Goal: Navigation & Orientation: Find specific page/section

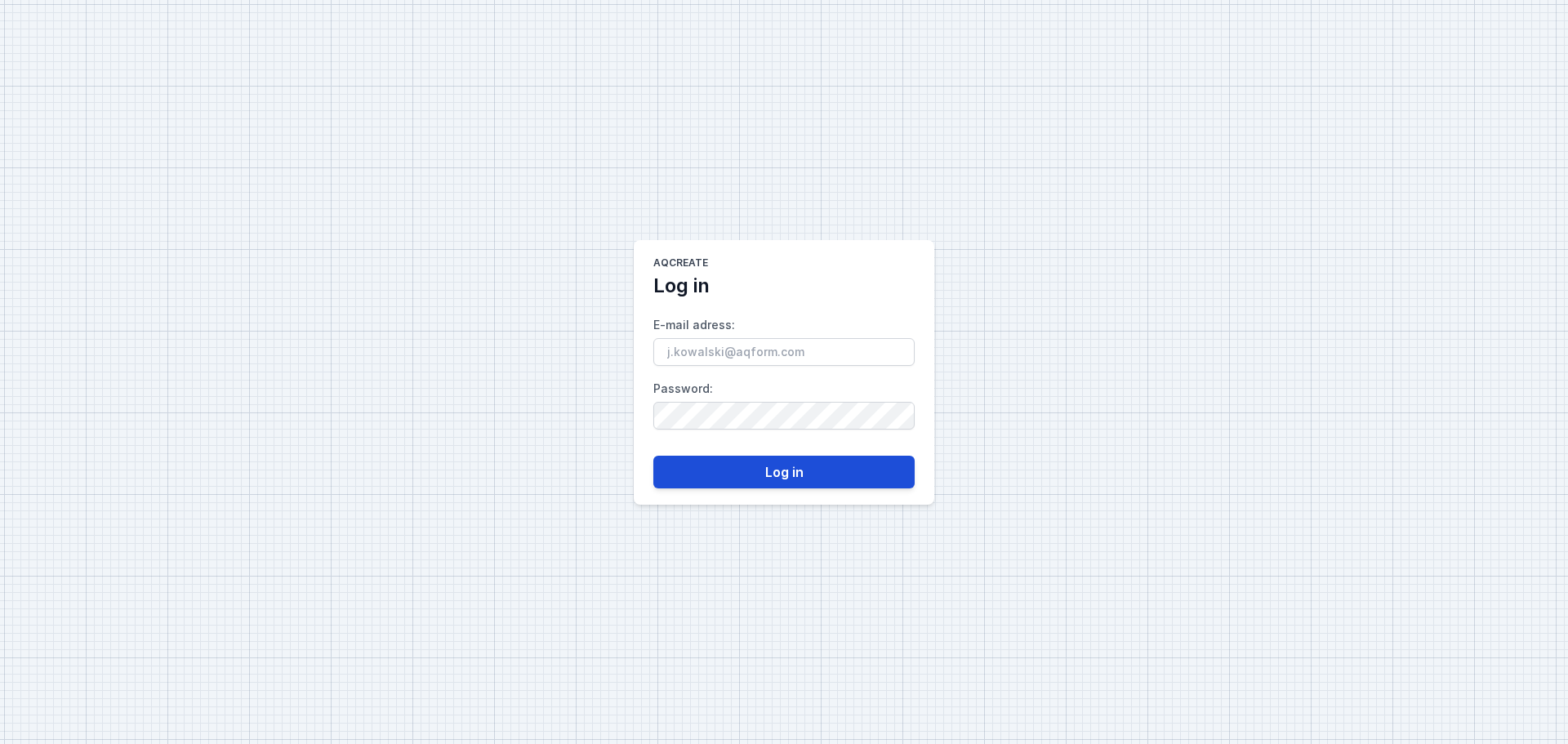
type input "[PERSON_NAME][EMAIL_ADDRESS][DOMAIN_NAME]"
click at [749, 469] on button "Log in" at bounding box center [783, 471] width 261 height 32
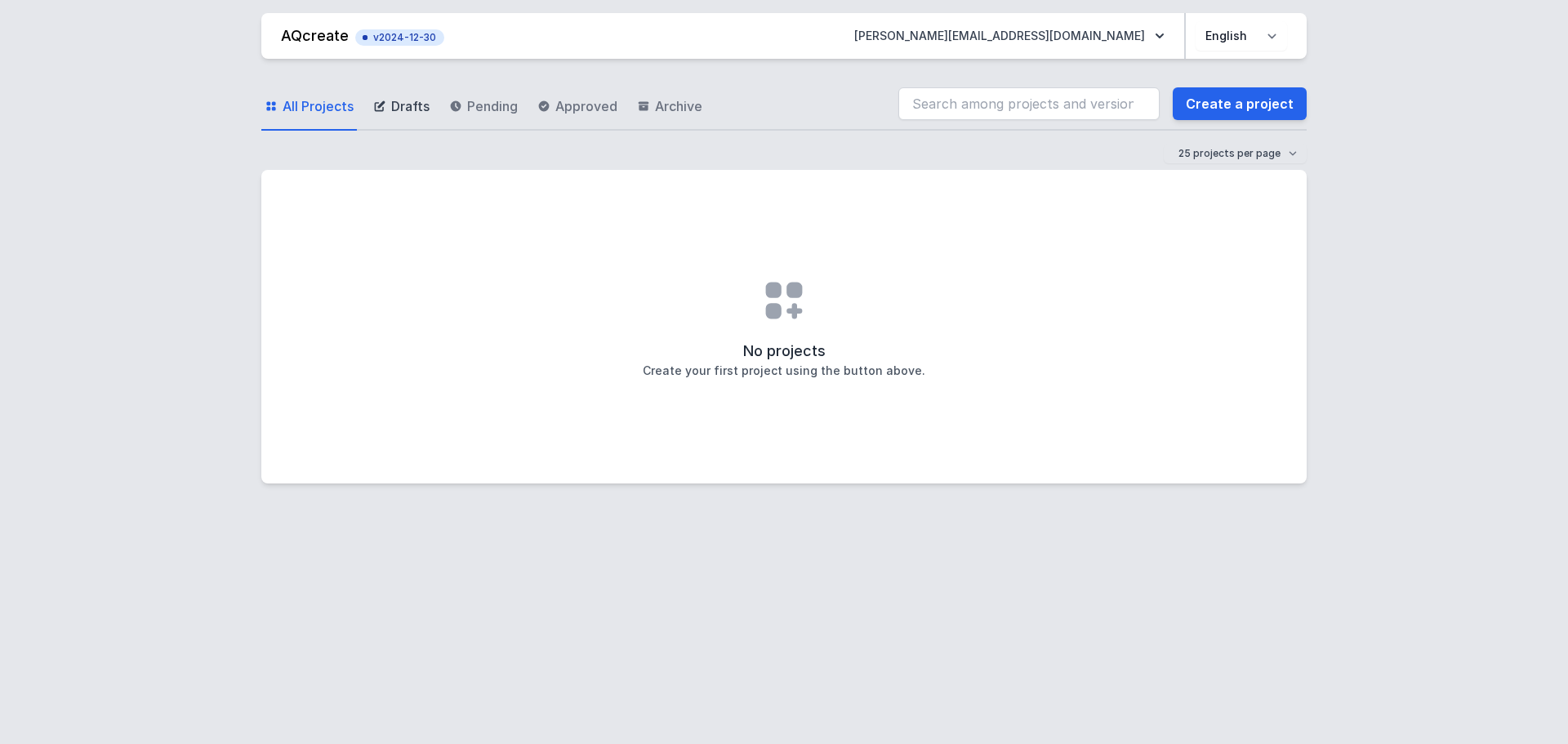
click at [397, 113] on span "Drafts" at bounding box center [410, 106] width 38 height 20
click at [499, 105] on span "Pending" at bounding box center [492, 106] width 51 height 20
click at [581, 108] on span "Approved" at bounding box center [586, 106] width 62 height 20
click at [1245, 33] on select "Polski English" at bounding box center [1241, 36] width 91 height 29
click at [314, 111] on span "All Projects" at bounding box center [319, 106] width 71 height 20
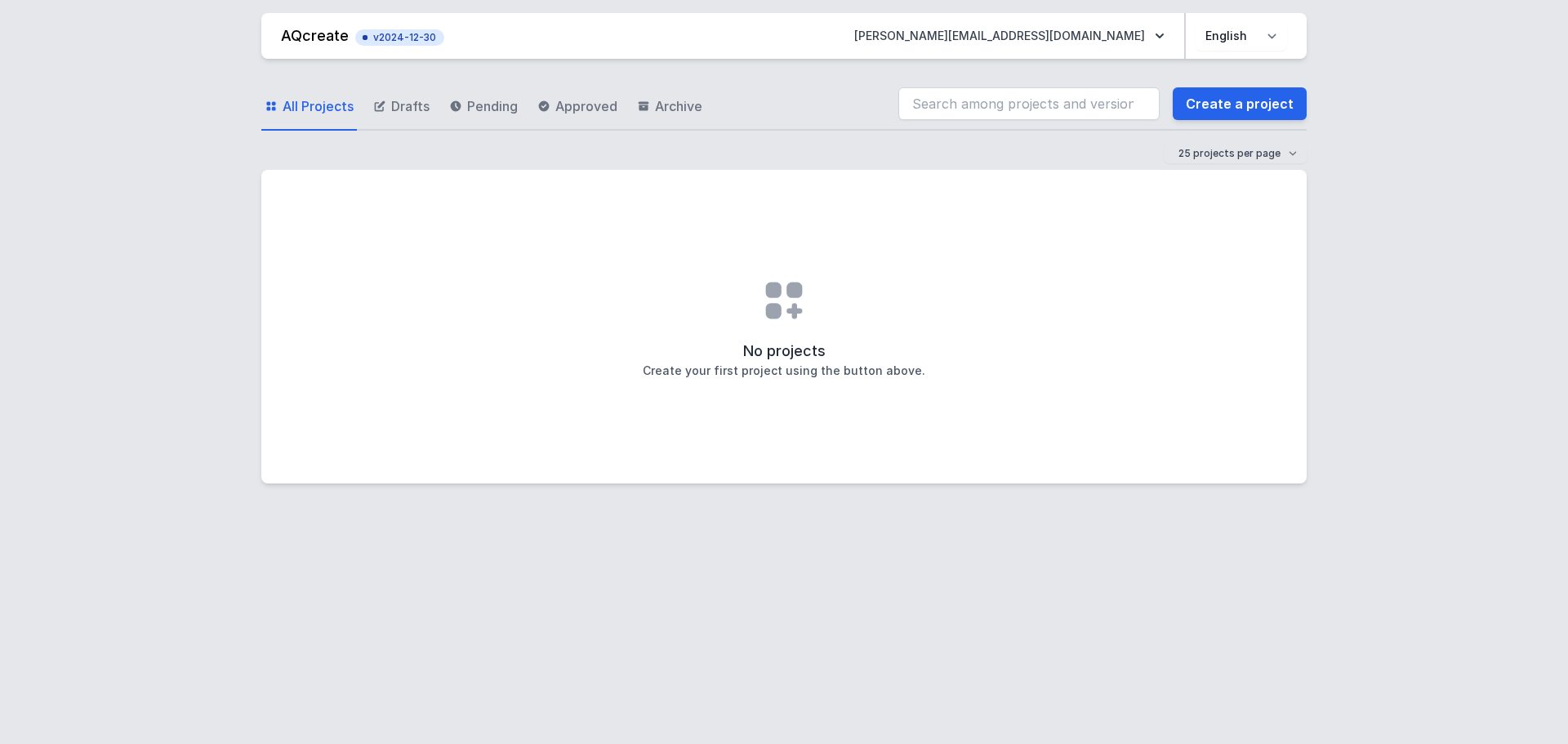
click at [305, 38] on link "AQcreate" at bounding box center [315, 35] width 68 height 17
click at [304, 107] on span "All Projects" at bounding box center [319, 106] width 71 height 20
click at [381, 109] on icon at bounding box center [380, 106] width 13 height 13
click at [473, 104] on span "Pending" at bounding box center [492, 106] width 51 height 20
click at [563, 109] on span "Approved" at bounding box center [586, 106] width 62 height 20
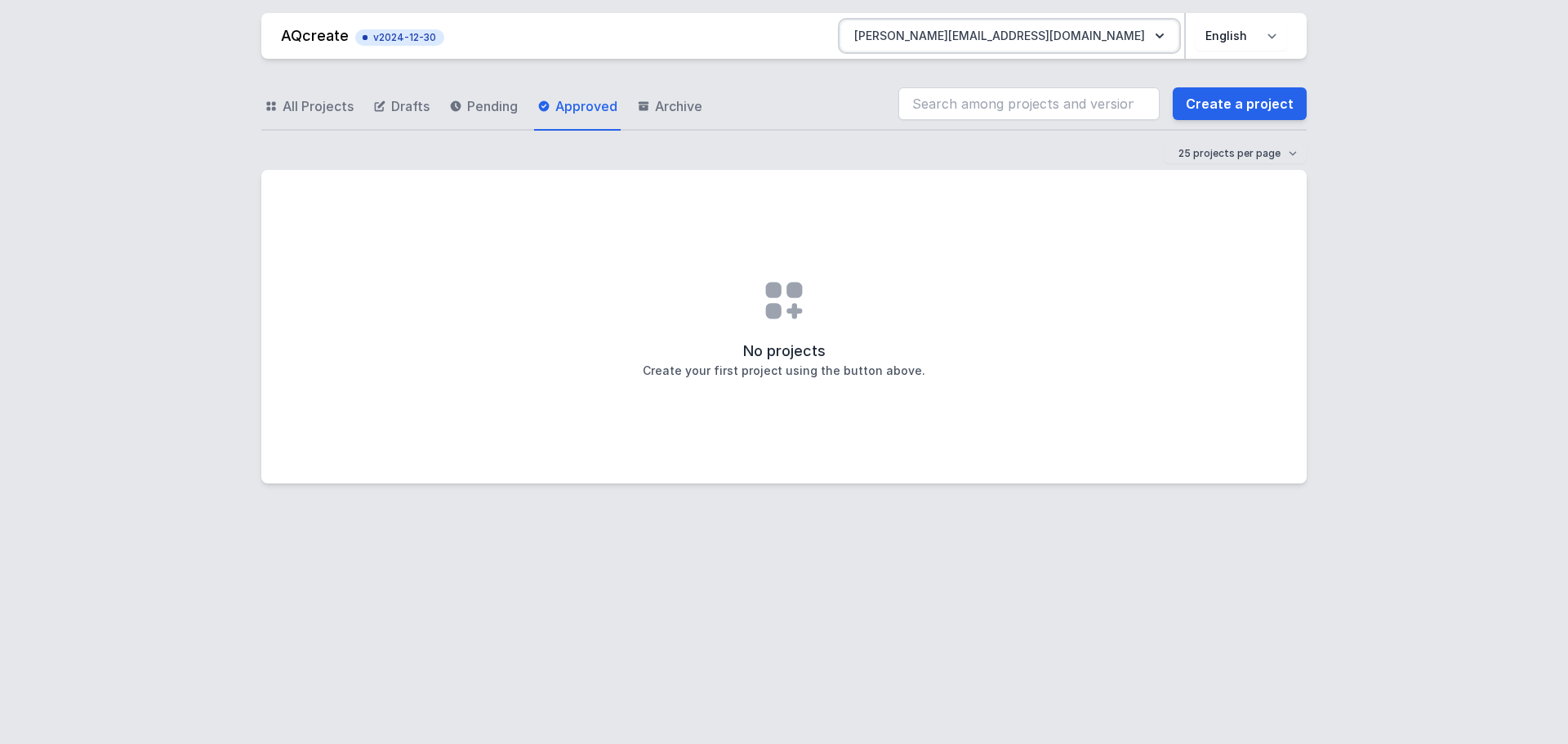
click at [1152, 40] on icon "button" at bounding box center [1160, 36] width 17 height 17
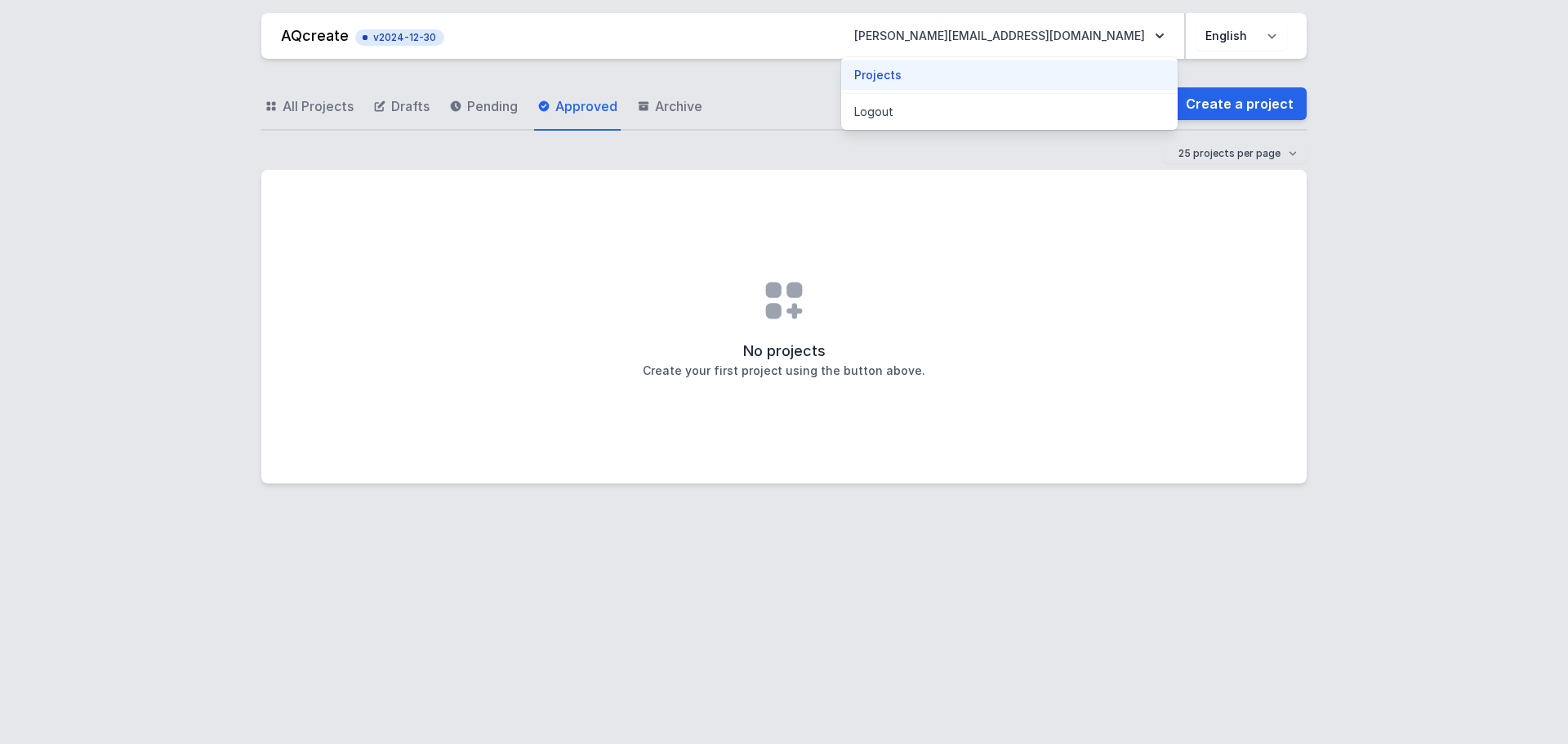
click at [1102, 75] on link "Projects" at bounding box center [1009, 75] width 336 height 29
